Goal: Obtain resource: Download file/media

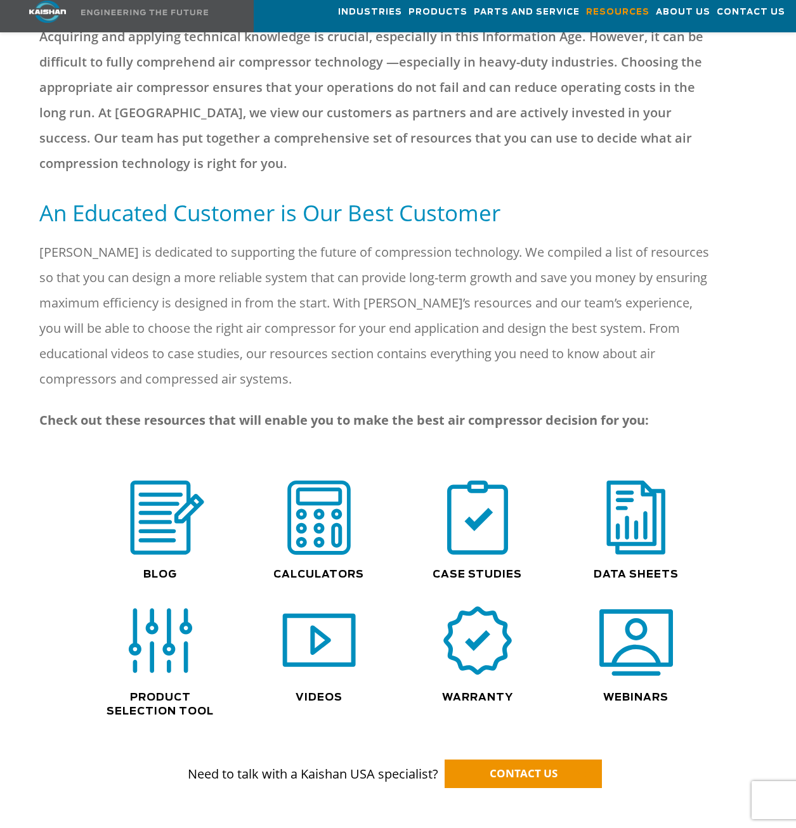
scroll to position [824, 0]
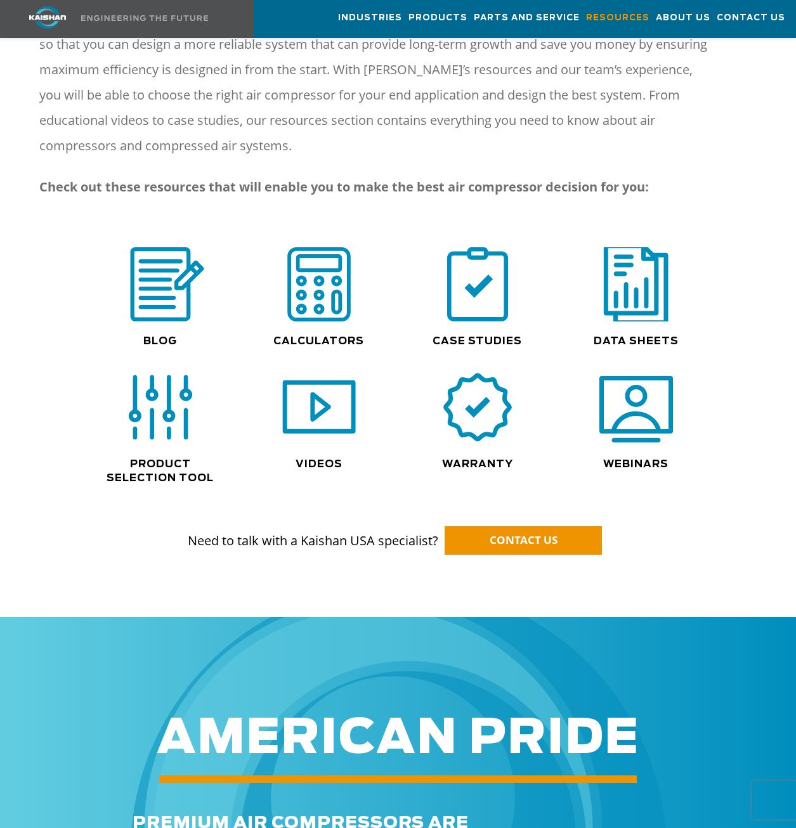
click at [626, 292] on img at bounding box center [635, 284] width 81 height 82
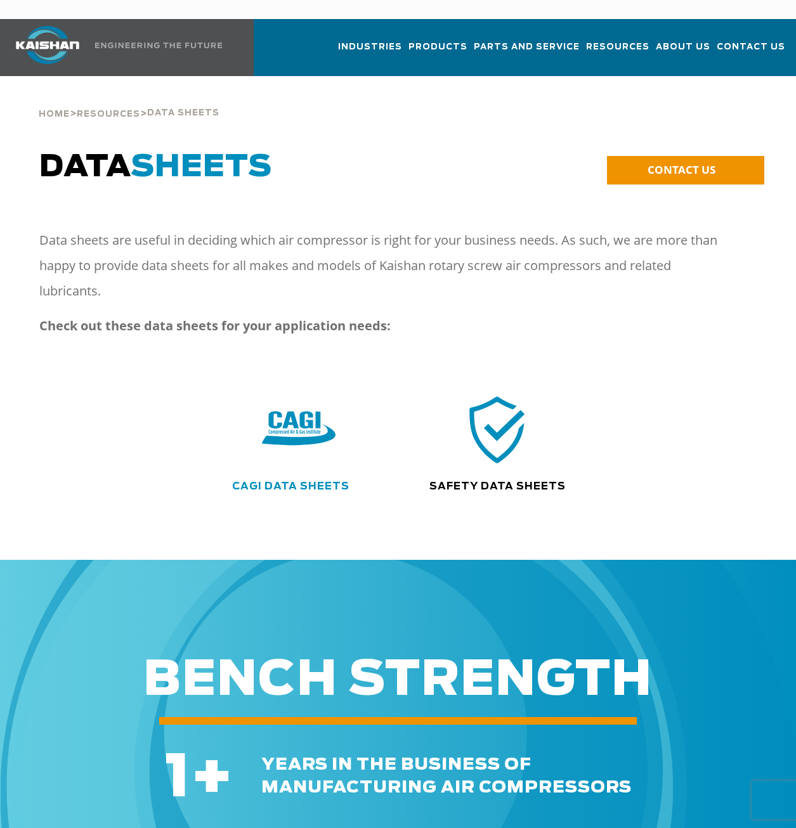
click at [313, 481] on link "CAGI Data Sheets" at bounding box center [290, 486] width 117 height 10
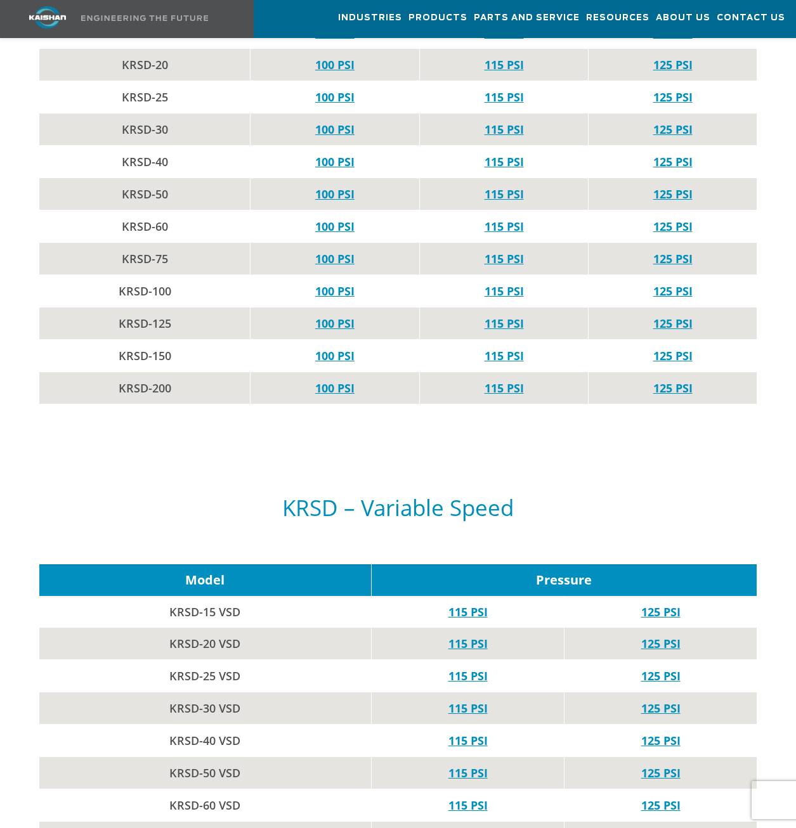
scroll to position [1585, 0]
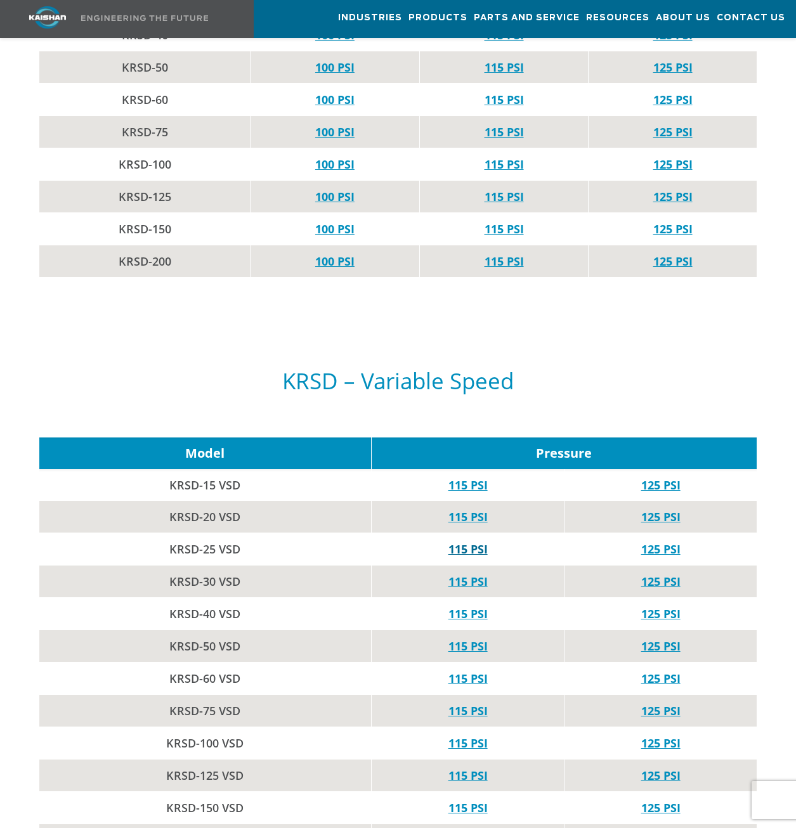
click at [462, 541] on link "115 PSI" at bounding box center [467, 548] width 39 height 15
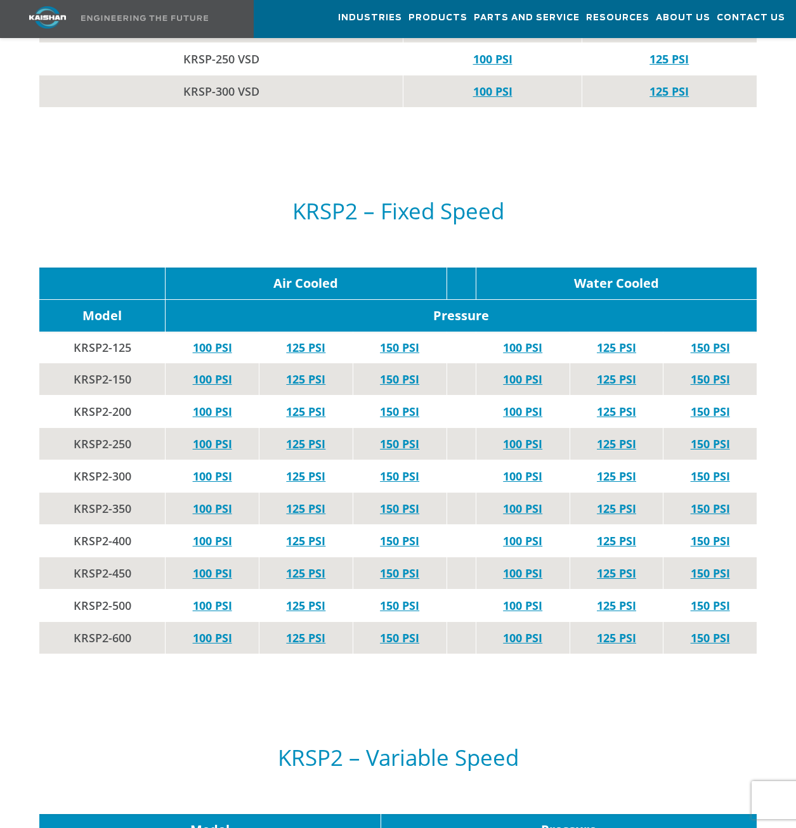
scroll to position [3423, 0]
